Goal: Task Accomplishment & Management: Manage account settings

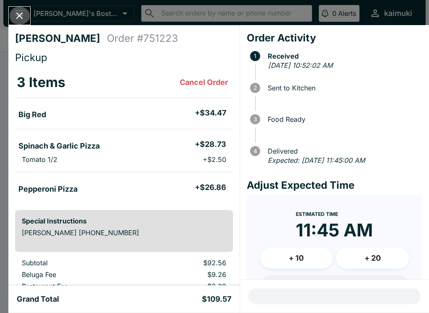
click at [19, 12] on icon "Close" at bounding box center [19, 15] width 11 height 11
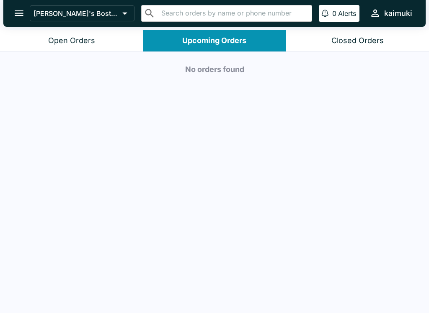
click at [96, 49] on button "Open Orders" at bounding box center [71, 40] width 143 height 21
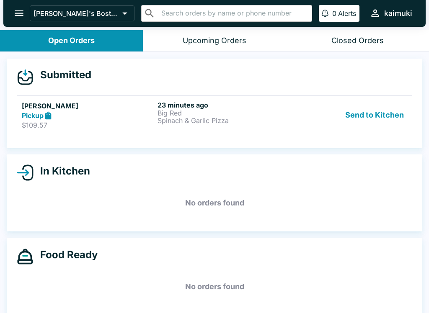
click at [234, 120] on p "Spinach & Garlic Pizza" at bounding box center [223, 121] width 132 height 8
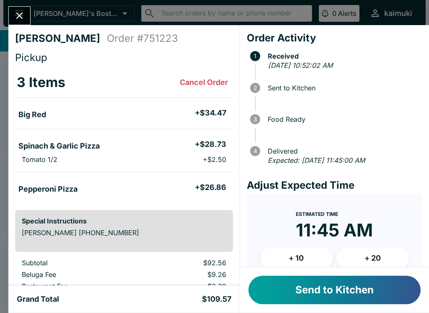
click at [337, 295] on button "Send to Kitchen" at bounding box center [334, 290] width 172 height 28
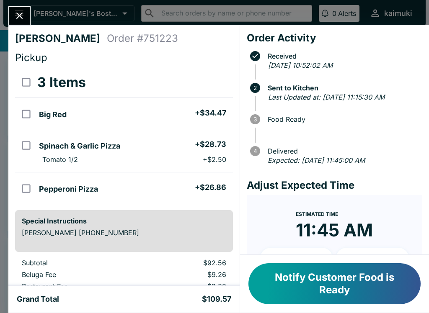
click at [23, 3] on div "[PERSON_NAME] Order # 751223 Pickup 3 Items Big Red + $34.47 Spinach & Garlic P…" at bounding box center [214, 156] width 429 height 313
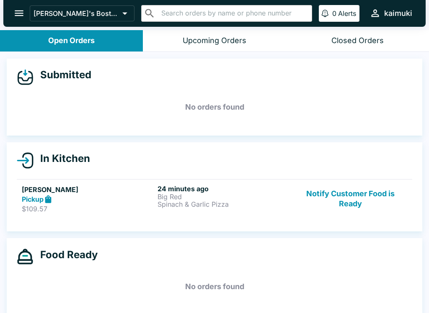
click at [23, 3] on div "[PERSON_NAME]'s Boston Pizza ​ ​ 0 Alerts kaimuki" at bounding box center [214, 13] width 422 height 27
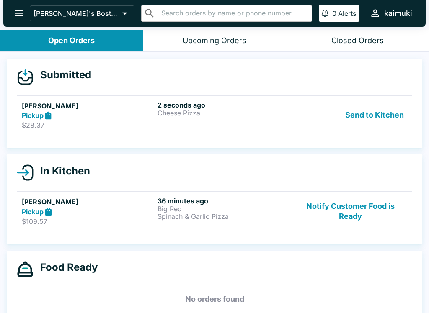
click at [175, 117] on div "2 seconds ago Cheese Pizza" at bounding box center [223, 115] width 132 height 29
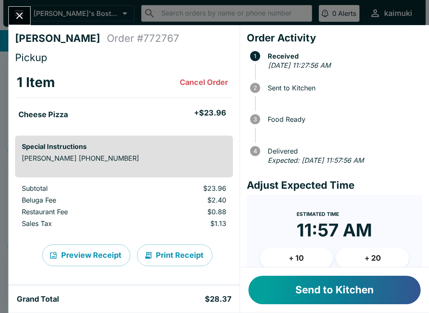
click at [324, 294] on button "Send to Kitchen" at bounding box center [334, 290] width 172 height 28
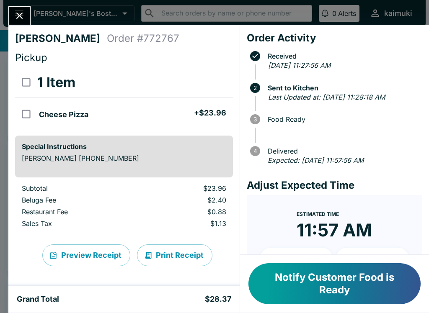
click at [17, 13] on icon "Close" at bounding box center [19, 16] width 7 height 7
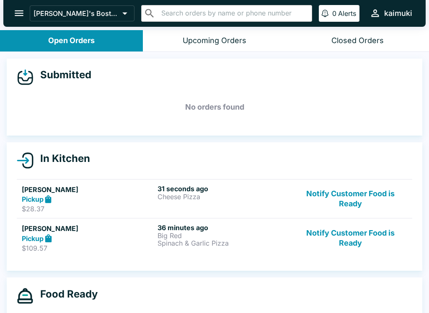
click at [288, 247] on div "36 minutes ago Big Red Spinach & Garlic Pizza" at bounding box center [223, 238] width 132 height 29
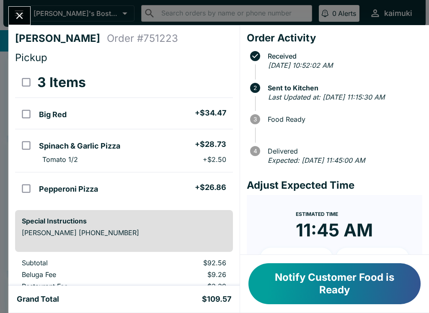
click at [331, 289] on button "Notify Customer Food is Ready" at bounding box center [334, 283] width 172 height 41
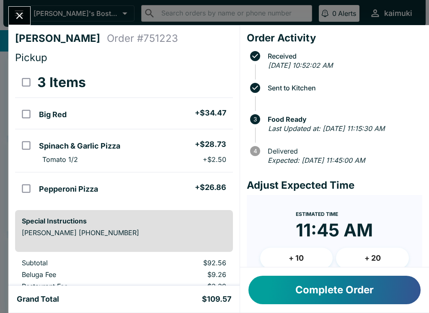
click at [321, 285] on button "Complete Order" at bounding box center [334, 290] width 172 height 28
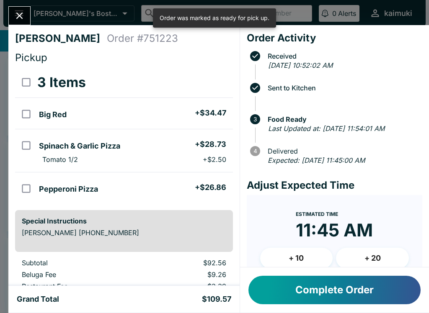
click at [317, 289] on button "Complete Order" at bounding box center [334, 290] width 172 height 28
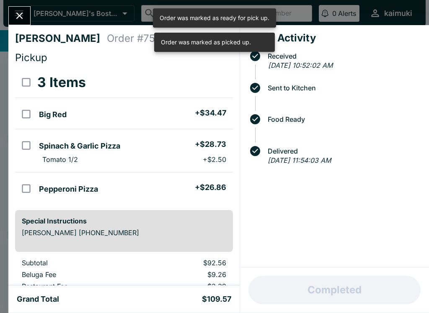
click at [19, 4] on div "[PERSON_NAME] Order # 751223 Pickup 3 Items Big Red + $34.47 Spinach & Garlic P…" at bounding box center [214, 156] width 429 height 313
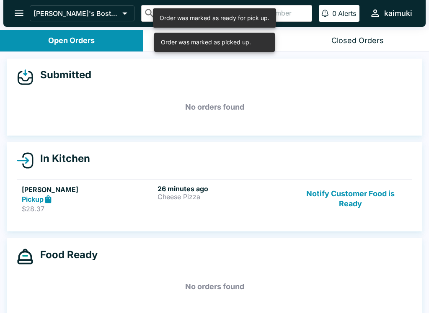
click at [209, 190] on h6 "26 minutes ago" at bounding box center [223, 189] width 132 height 8
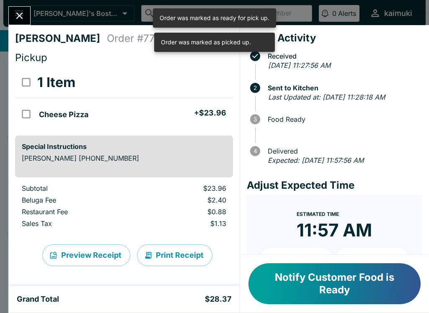
click at [321, 286] on button "Notify Customer Food is Ready" at bounding box center [334, 283] width 172 height 41
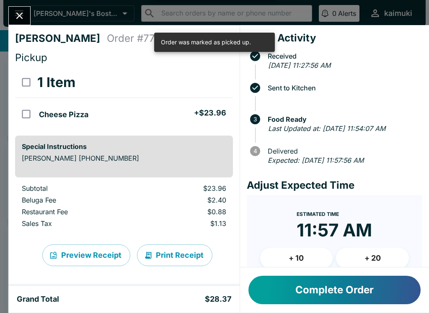
click at [321, 285] on button "Complete Order" at bounding box center [334, 290] width 172 height 28
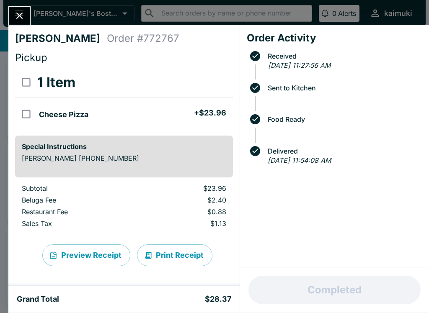
click at [21, 7] on button "Close" at bounding box center [19, 16] width 21 height 18
